Goal: Task Accomplishment & Management: Use online tool/utility

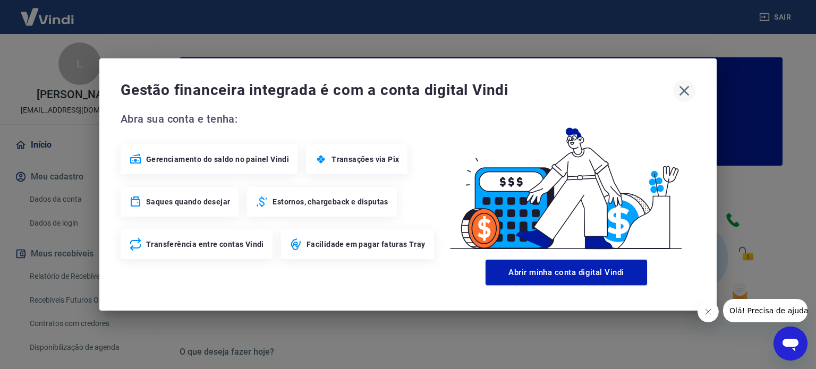
click at [685, 91] on icon "button" at bounding box center [685, 91] width 10 height 10
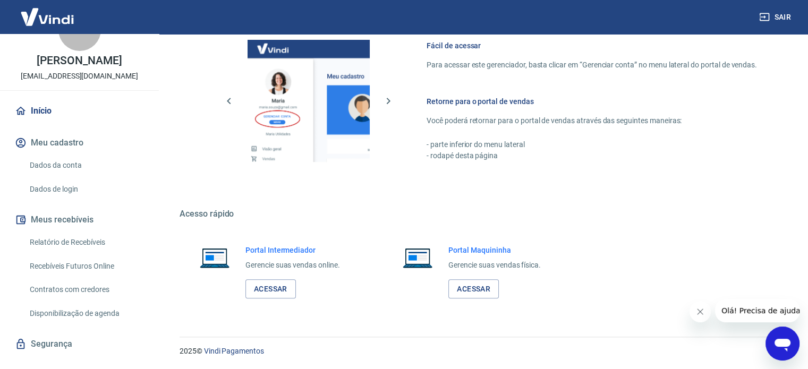
scroll to position [52, 0]
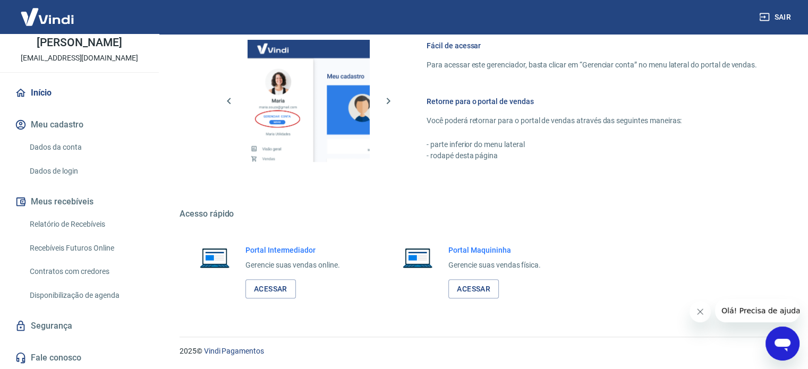
click at [75, 224] on link "Relatório de Recebíveis" at bounding box center [86, 225] width 121 height 22
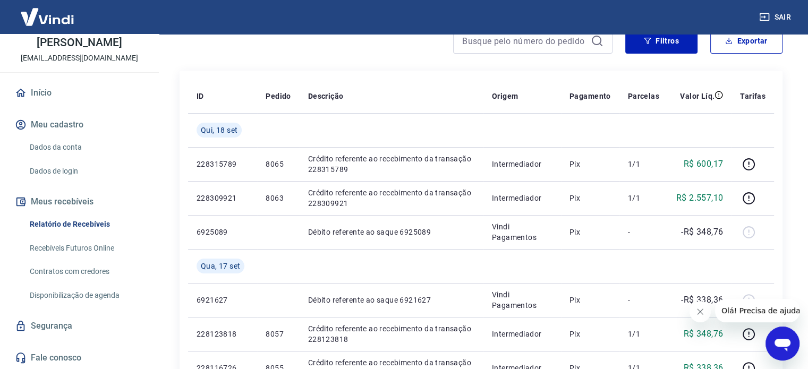
scroll to position [106, 0]
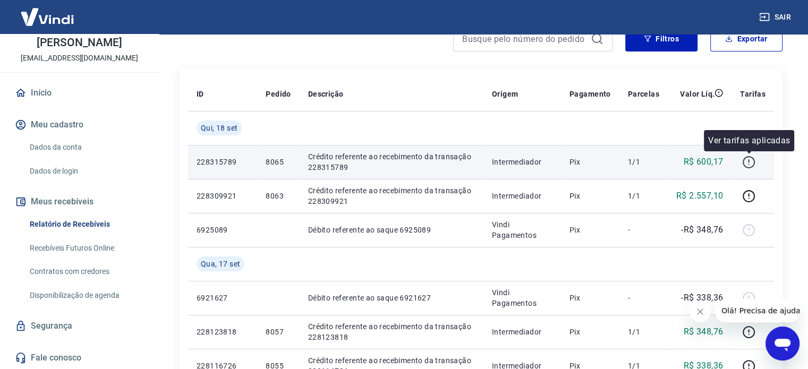
click at [749, 160] on icon "button" at bounding box center [748, 160] width 1 height 3
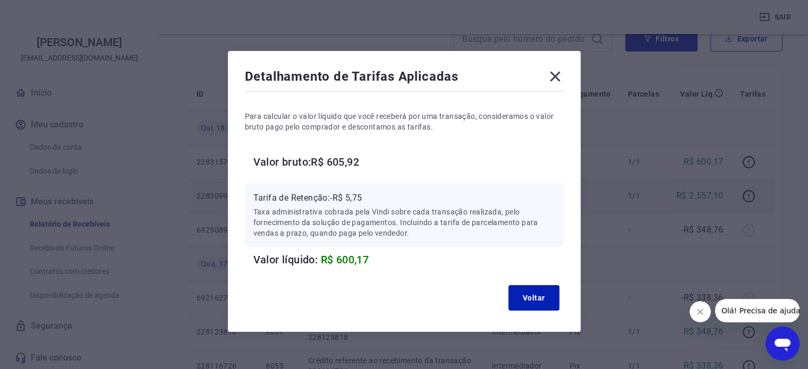
drag, startPoint x: 553, startPoint y: 75, endPoint x: 691, endPoint y: 199, distance: 185.6
click at [561, 82] on icon at bounding box center [555, 76] width 17 height 17
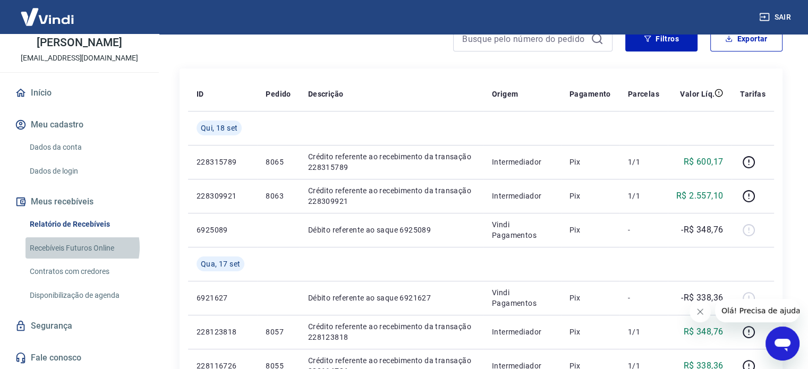
click at [81, 247] on link "Recebíveis Futuros Online" at bounding box center [86, 249] width 121 height 22
